Goal: Transaction & Acquisition: Download file/media

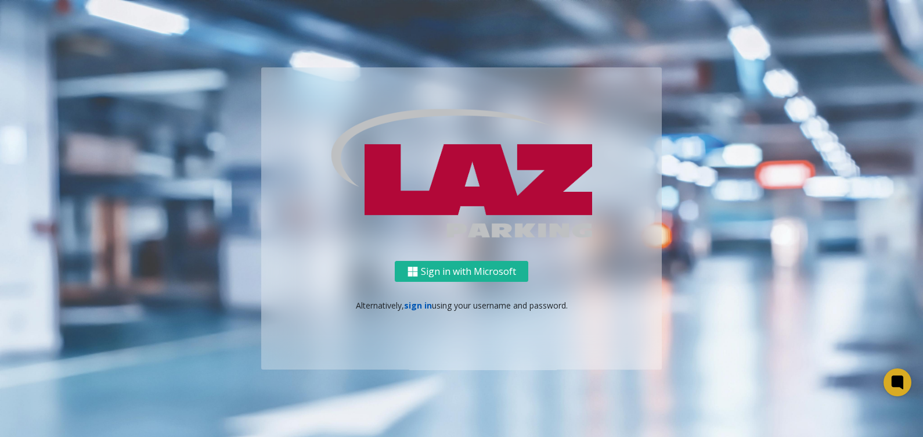
click at [421, 304] on link "sign in" at bounding box center [418, 305] width 28 height 11
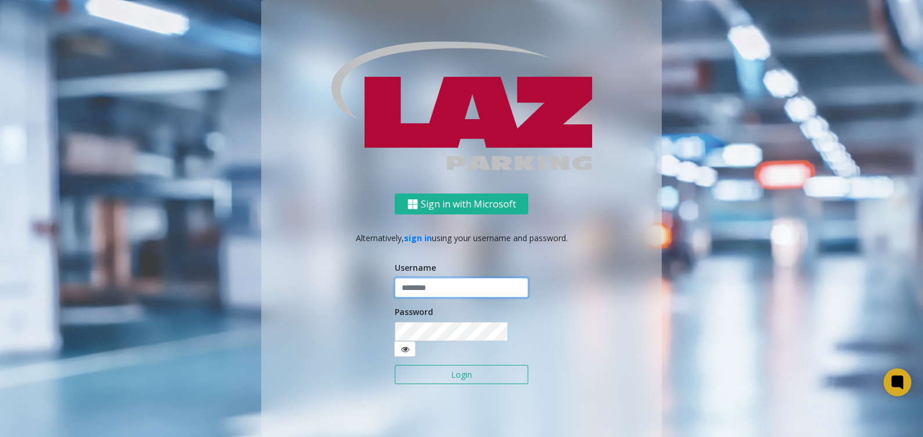
click at [422, 292] on input "text" at bounding box center [462, 287] width 134 height 20
type input "*******"
click at [395, 365] on button "Login" at bounding box center [462, 375] width 134 height 20
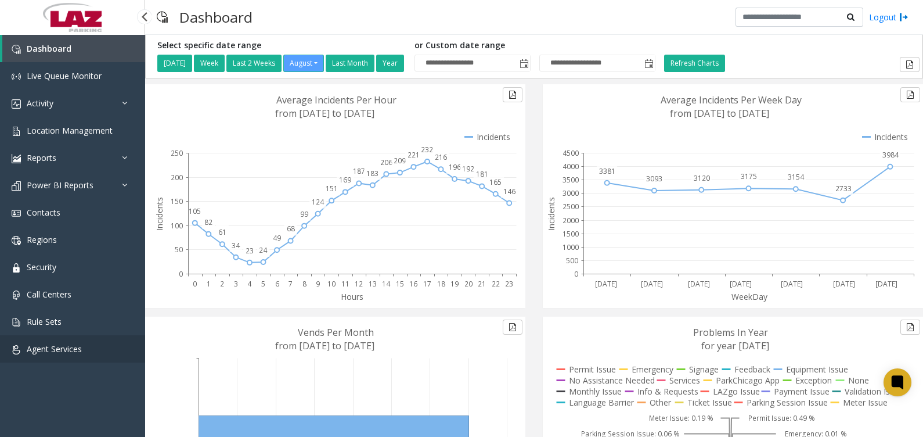
click at [68, 348] on span "Agent Services" at bounding box center [54, 348] width 55 height 11
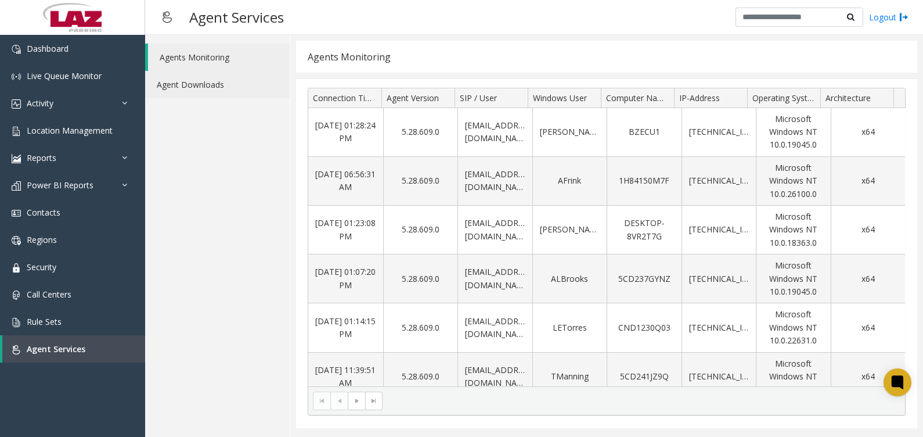
click at [197, 79] on link "Agent Downloads" at bounding box center [217, 84] width 145 height 27
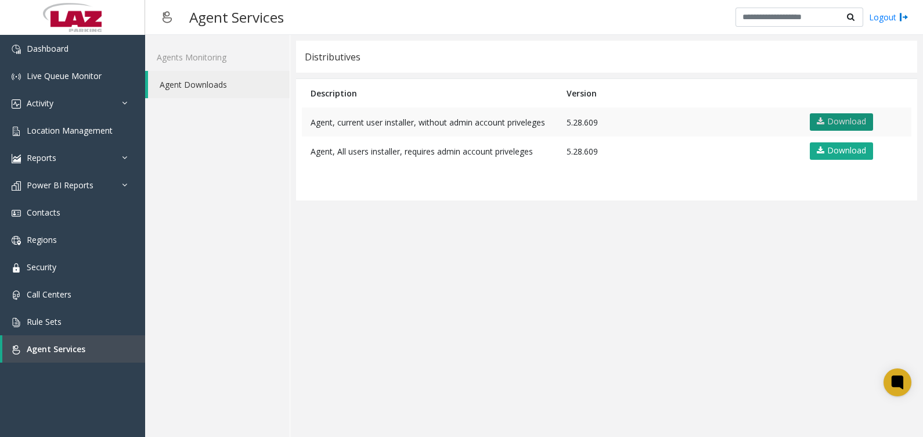
click at [835, 121] on link "Download" at bounding box center [841, 121] width 63 height 17
click at [828, 119] on link "Download" at bounding box center [841, 121] width 63 height 17
